Goal: Find specific page/section: Find specific page/section

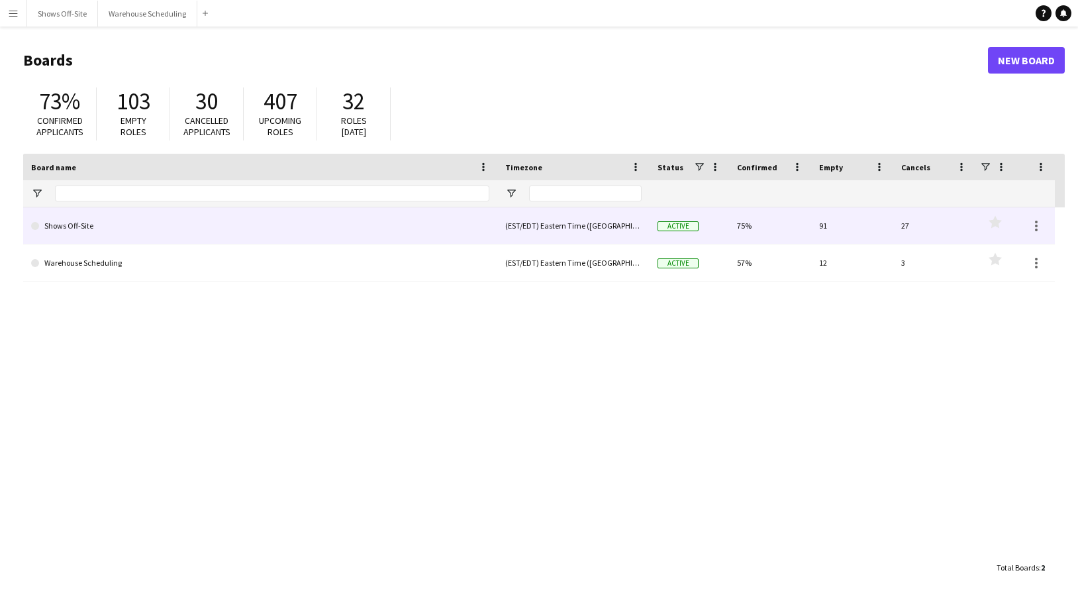
click at [92, 226] on link "Shows Off-Site" at bounding box center [260, 225] width 458 height 37
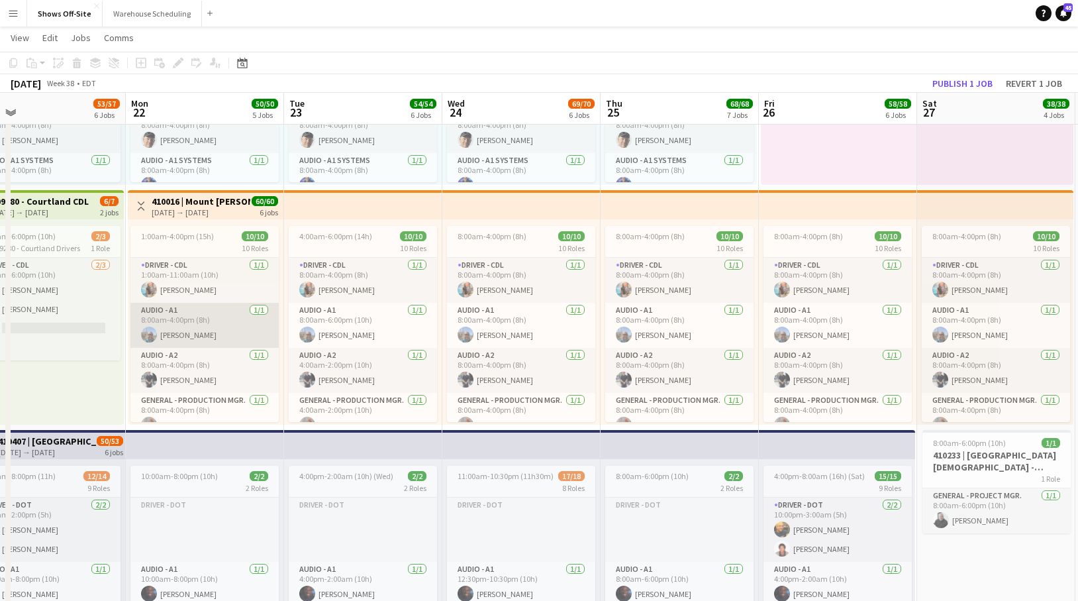
scroll to position [0, 350]
click at [203, 336] on app-card-role "Audio - A1 [DATE] 8:00am-4:00pm (8h) [PERSON_NAME]" at bounding box center [204, 325] width 148 height 45
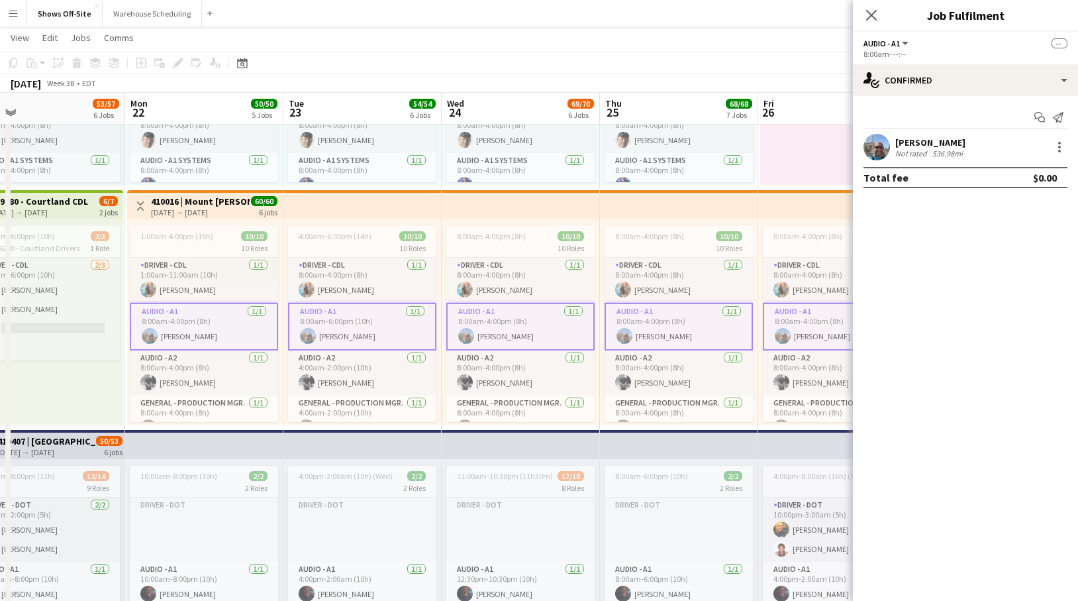
click at [928, 137] on div "[PERSON_NAME]" at bounding box center [930, 142] width 70 height 12
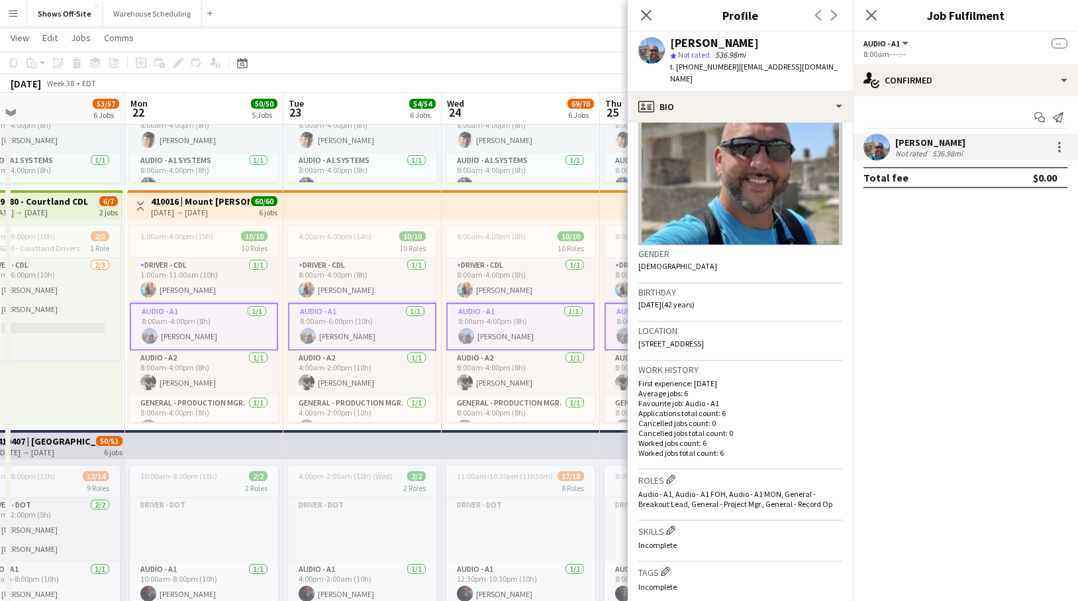
scroll to position [0, 0]
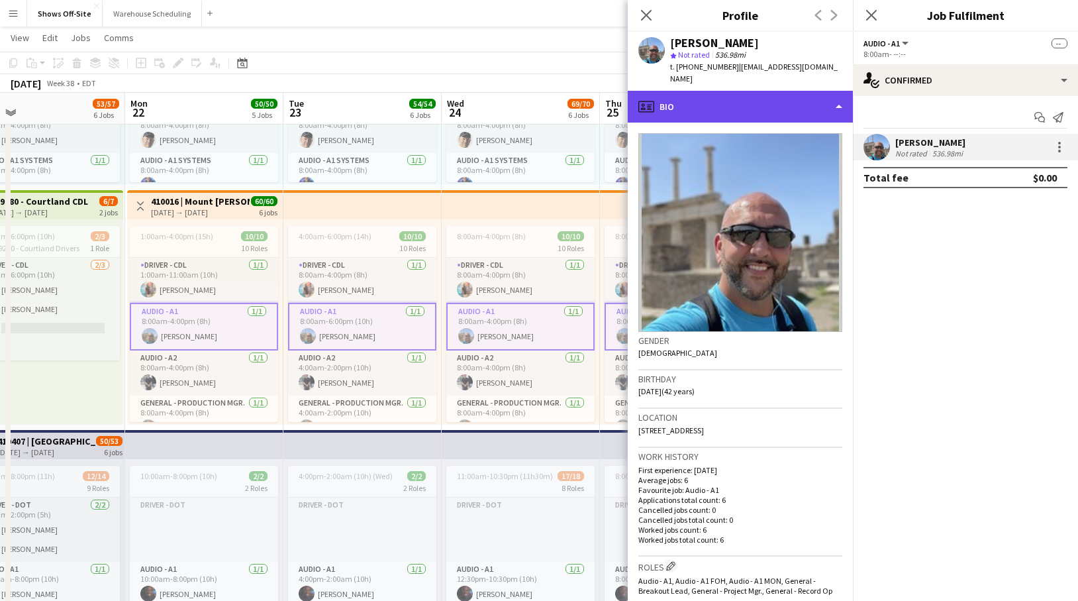
click at [836, 103] on div "profile Bio" at bounding box center [740, 107] width 225 height 32
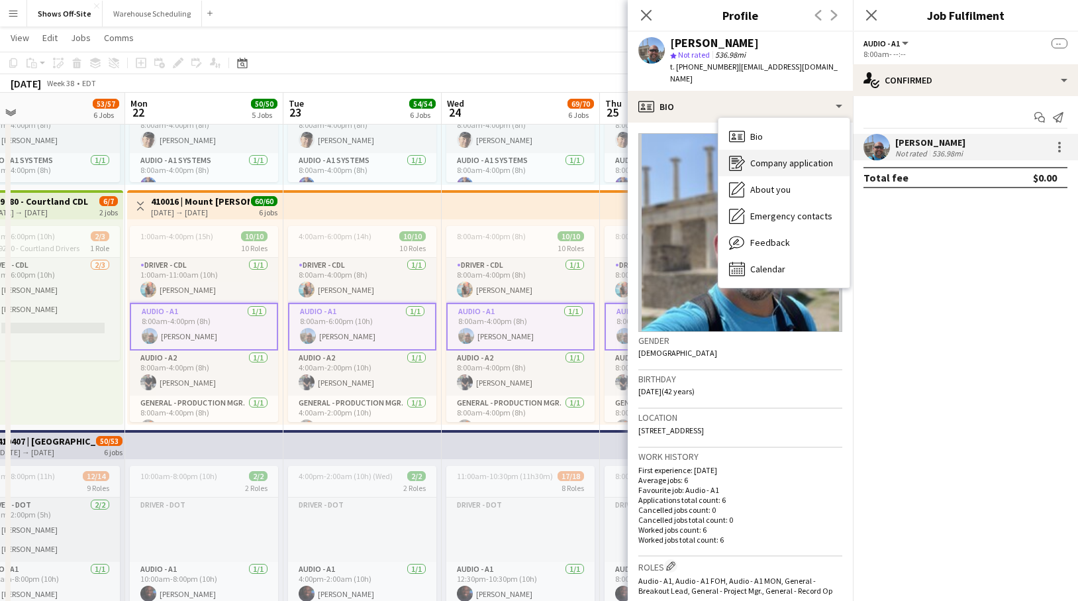
click at [819, 161] on span "Company application" at bounding box center [791, 163] width 83 height 12
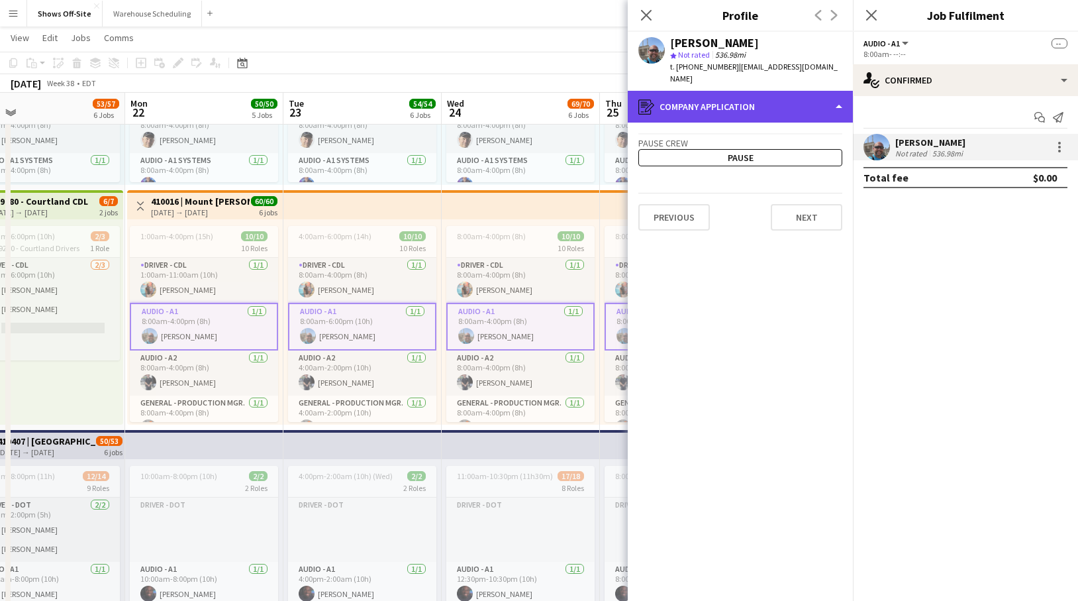
click at [832, 109] on div "register Company application" at bounding box center [740, 107] width 225 height 32
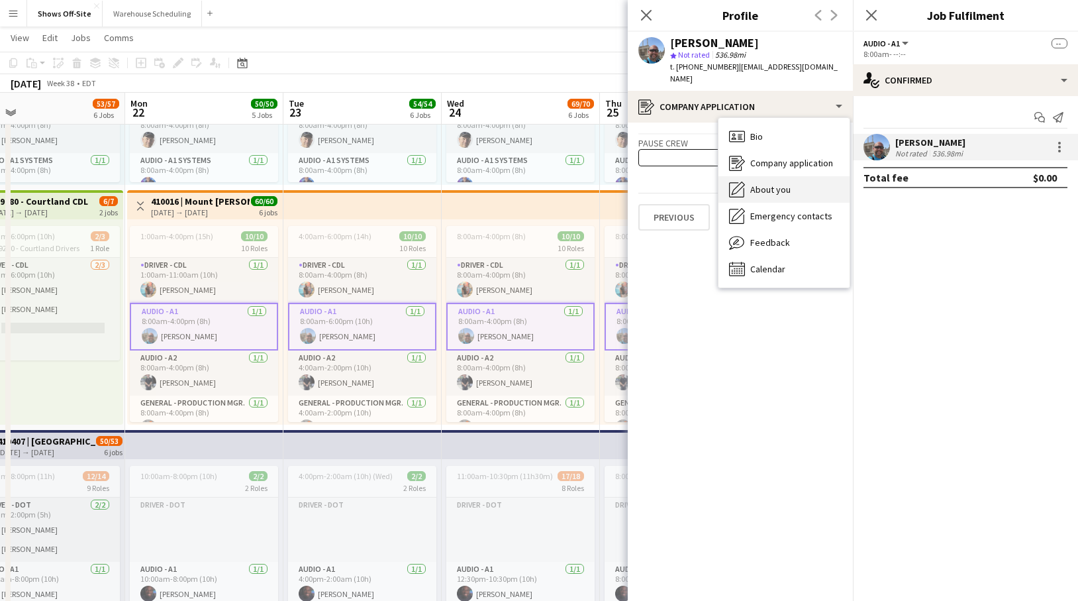
click at [797, 191] on div "About you About you" at bounding box center [783, 189] width 131 height 26
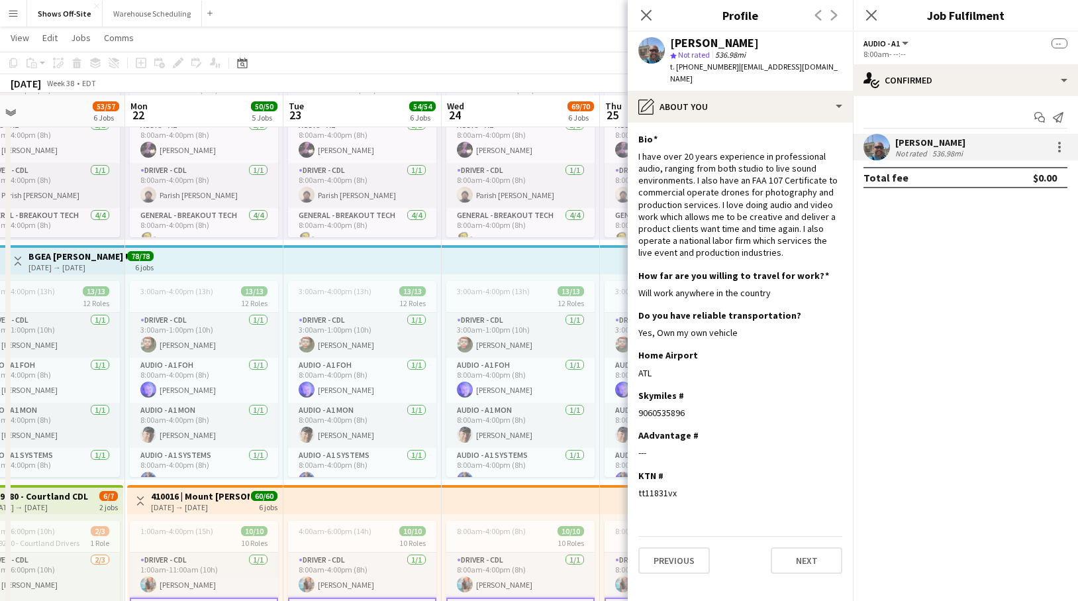
scroll to position [138, 0]
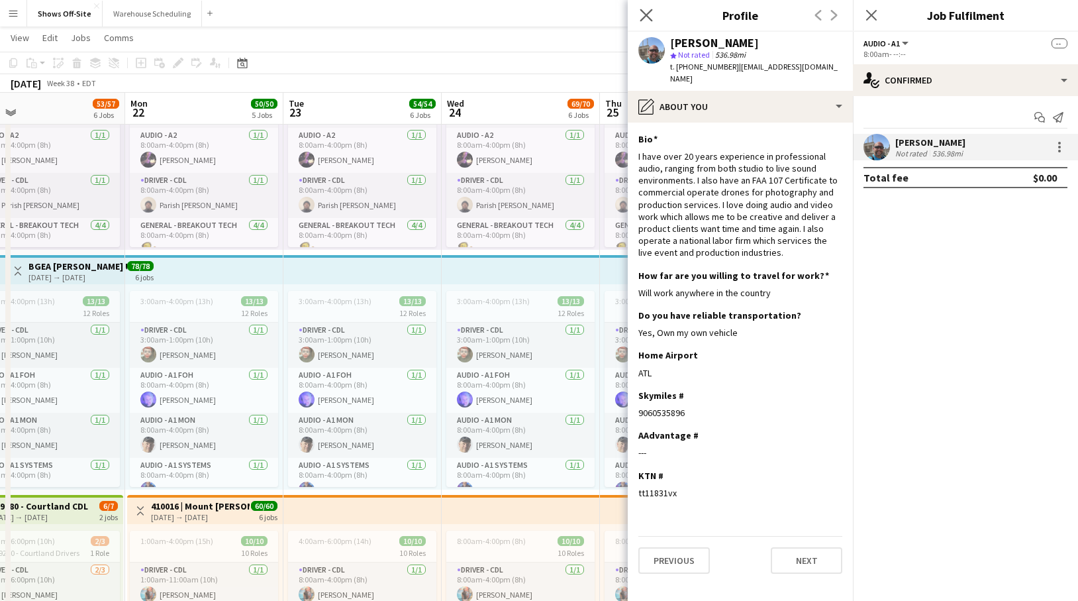
click at [654, 15] on app-icon "Close pop-in" at bounding box center [646, 15] width 19 height 19
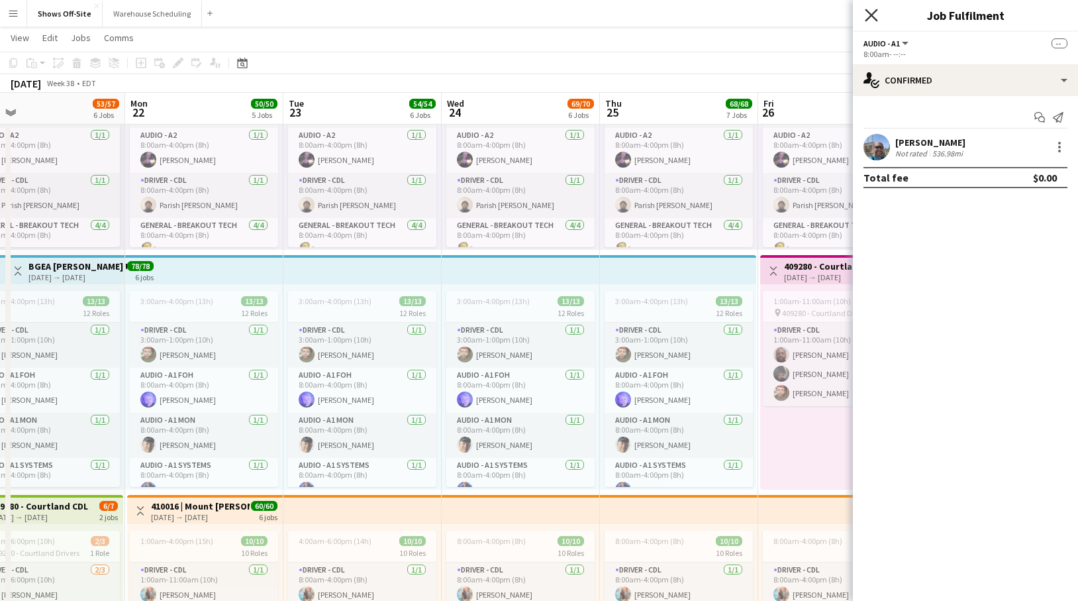
click at [874, 10] on icon "Close pop-in" at bounding box center [871, 15] width 13 height 13
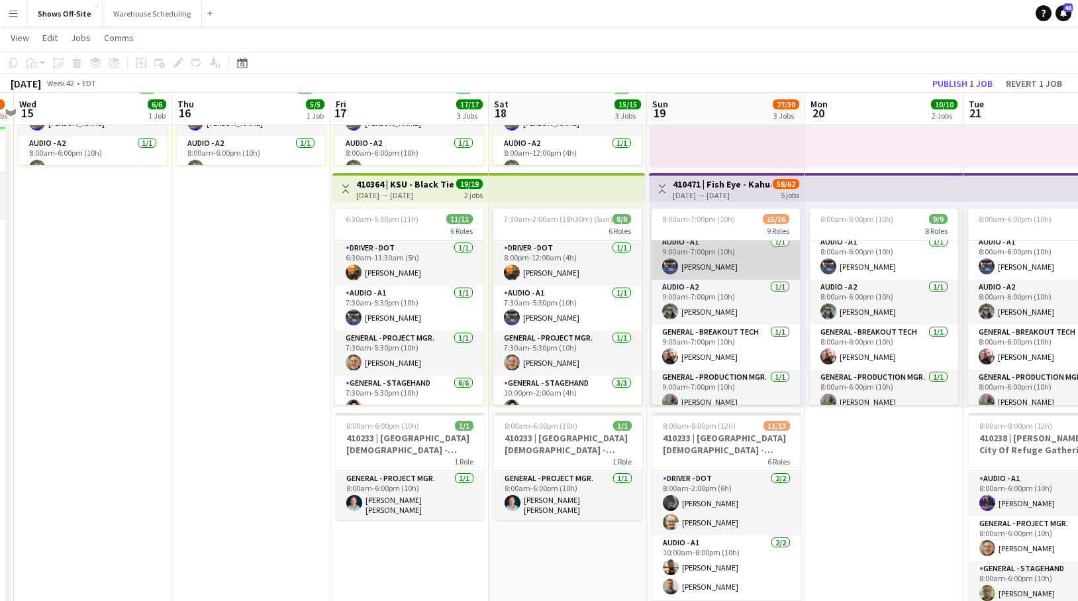
scroll to position [0, 0]
